Goal: Transaction & Acquisition: Purchase product/service

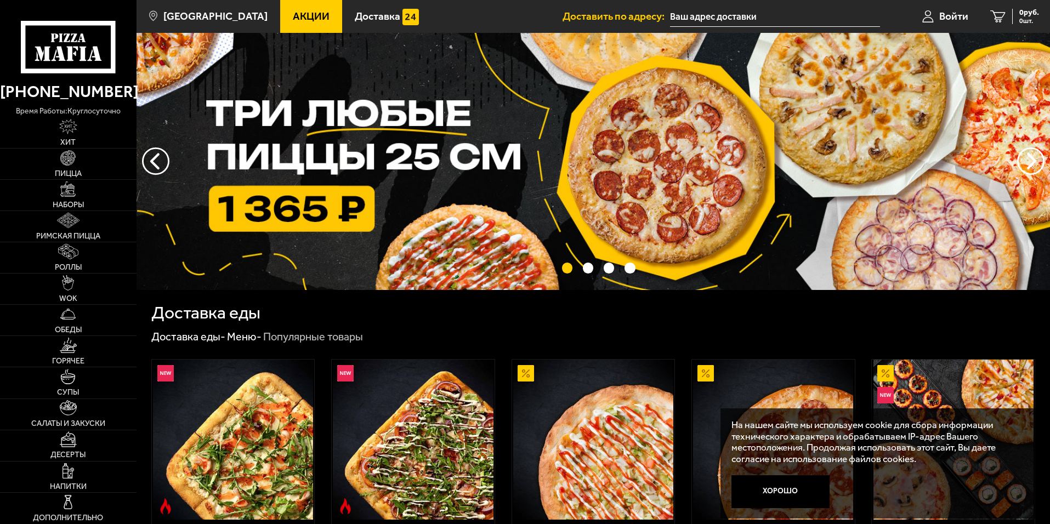
scroll to position [329, 0]
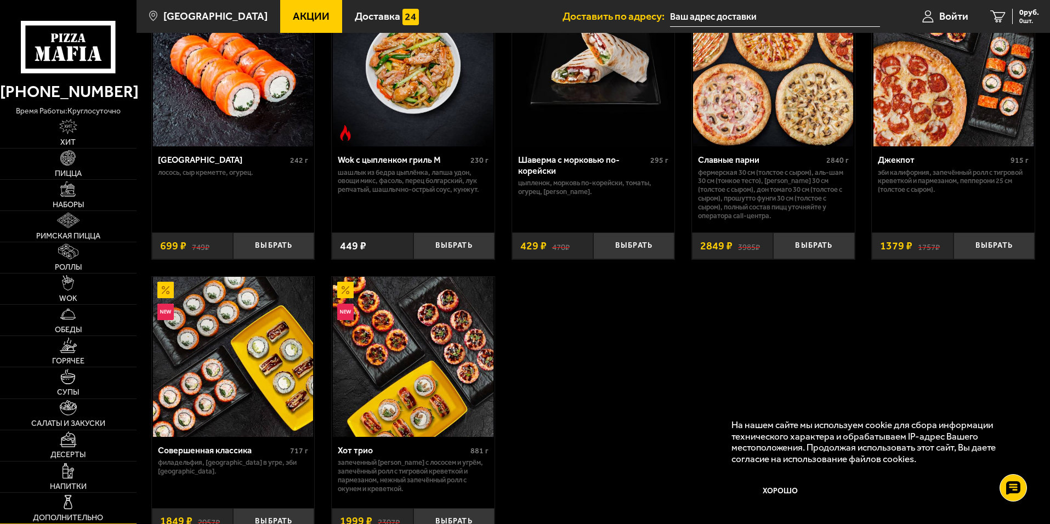
scroll to position [658, 0]
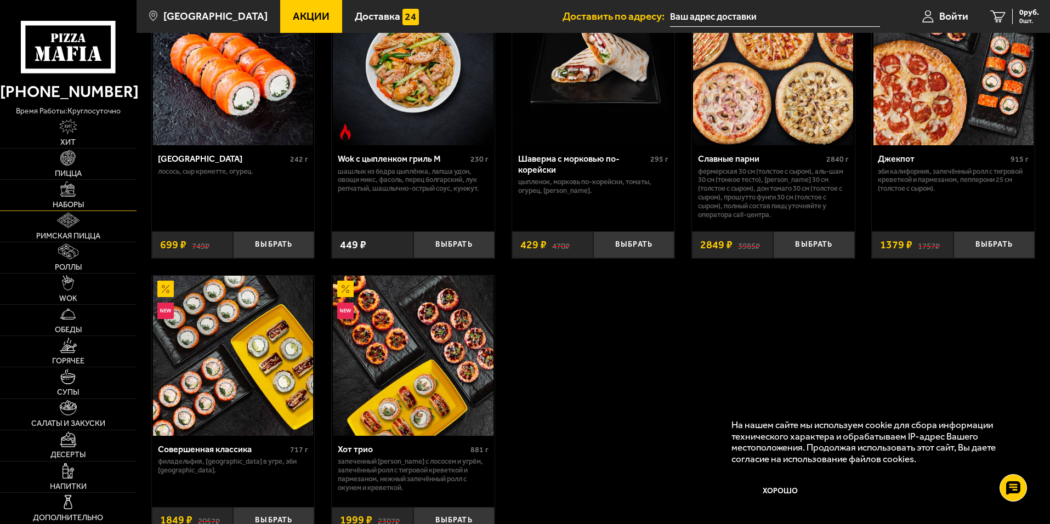
click at [85, 192] on link "Наборы" at bounding box center [68, 195] width 137 height 31
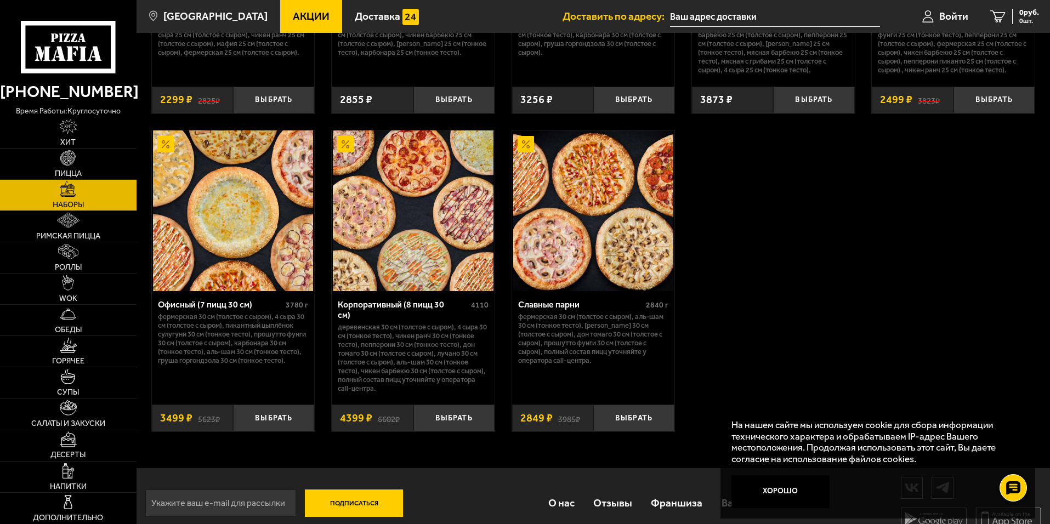
scroll to position [1672, 0]
